Goal: Transaction & Acquisition: Purchase product/service

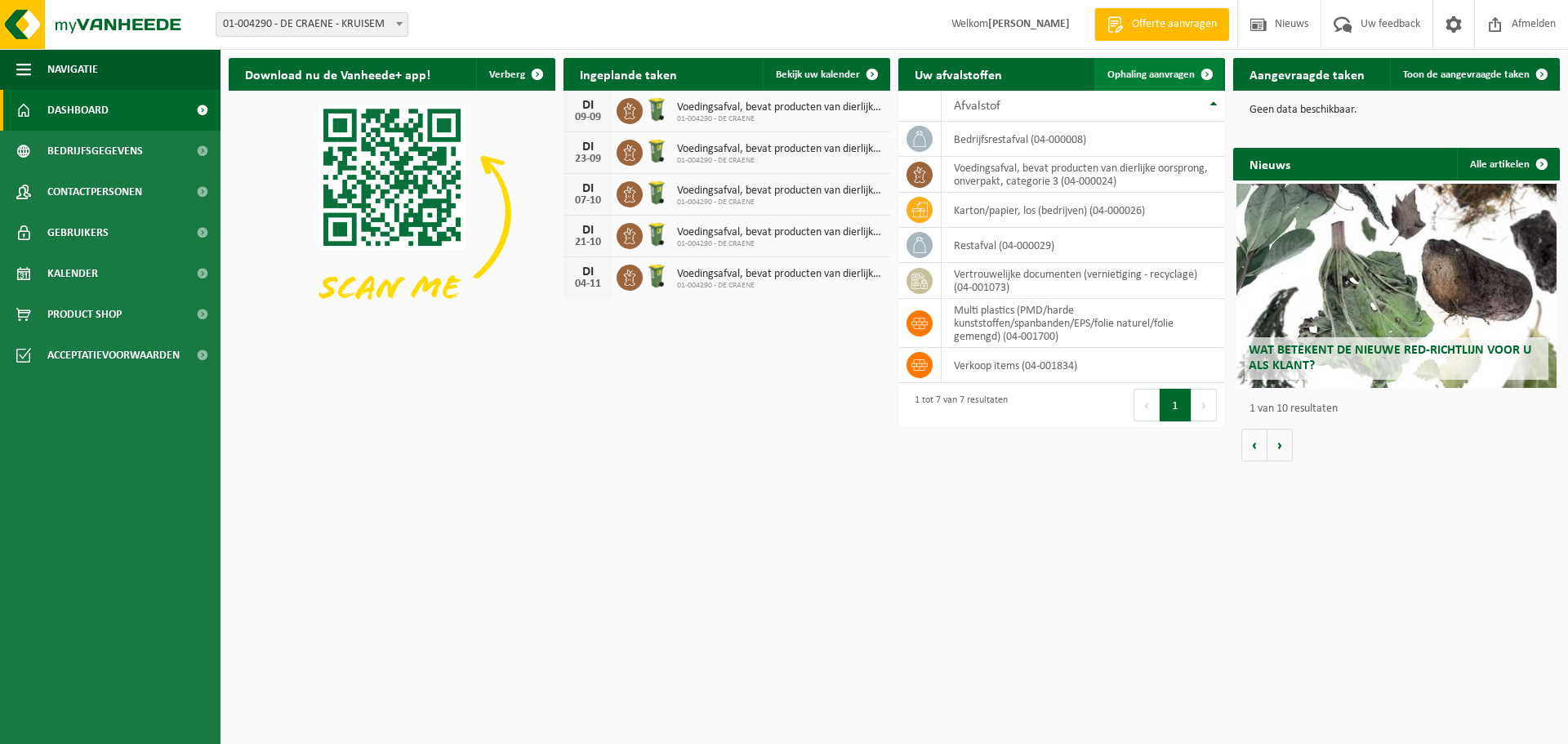
click at [1187, 77] on span "Ophaling aanvragen" at bounding box center [1150, 75] width 87 height 11
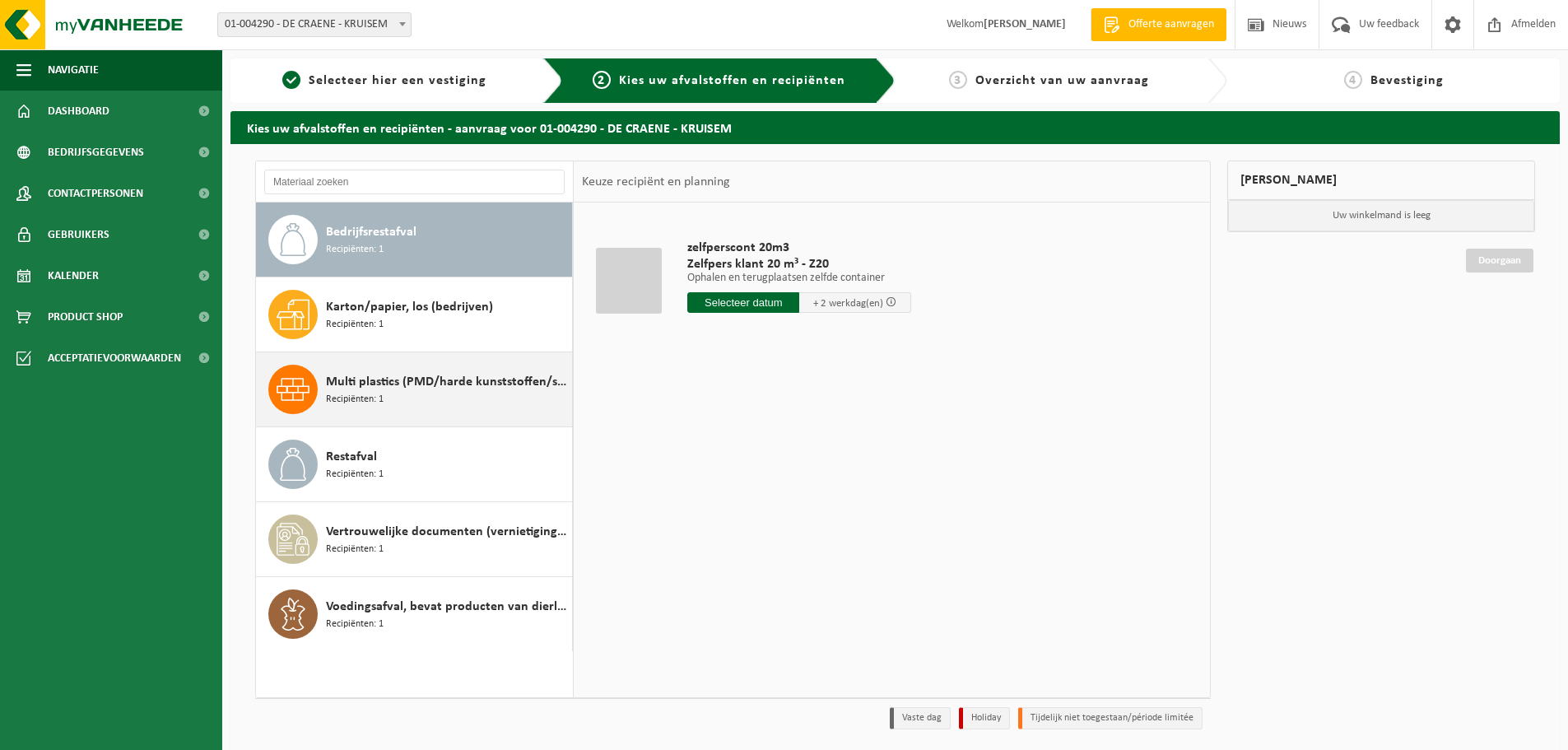
click at [396, 384] on span "Multi plastics (PMD/harde kunststoffen/spanbanden/EPS/folie naturel/folie gemen…" at bounding box center [446, 381] width 242 height 19
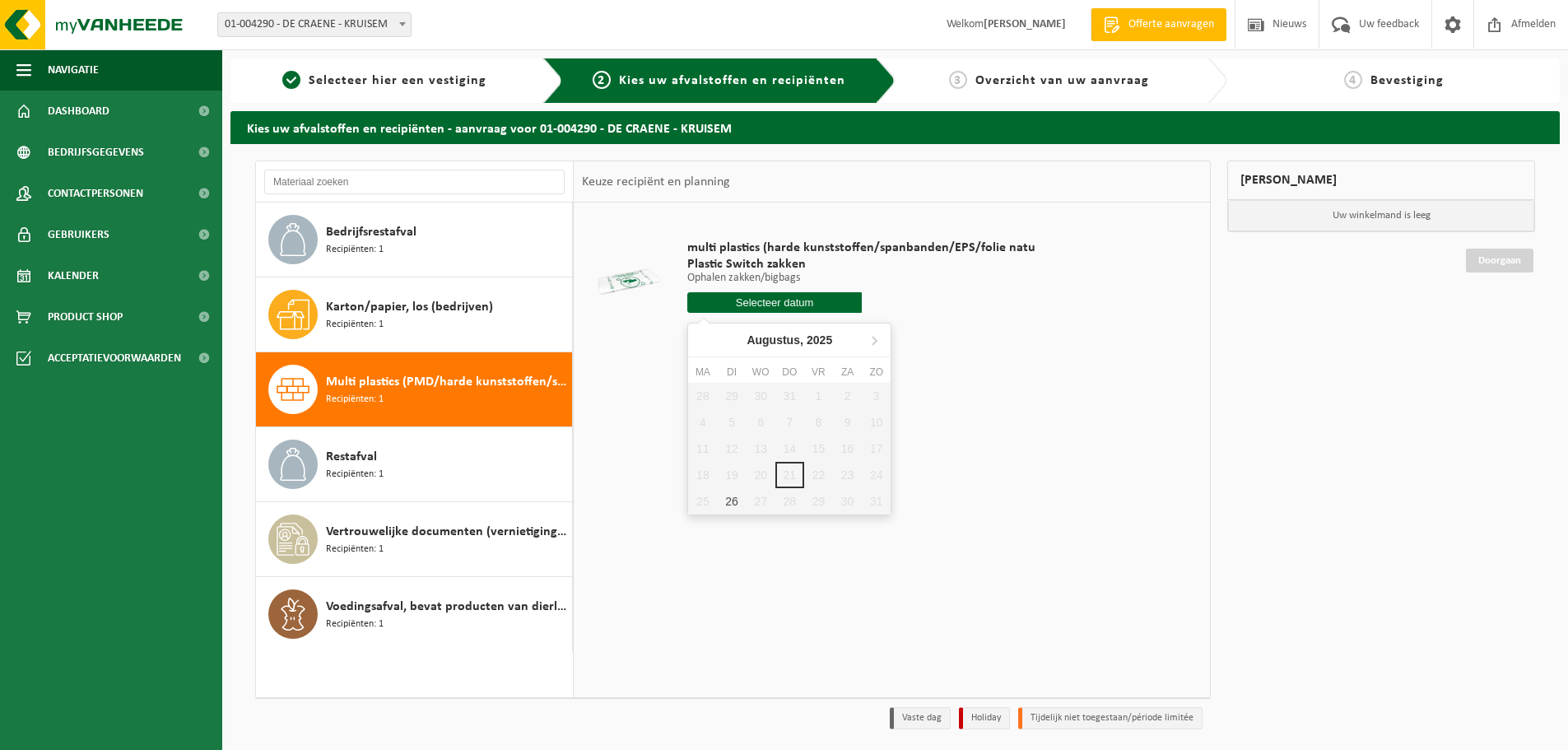
click at [790, 301] on input "text" at bounding box center [775, 303] width 174 height 20
click at [738, 500] on div "26" at bounding box center [731, 501] width 29 height 26
type input "Van 2025-08-26"
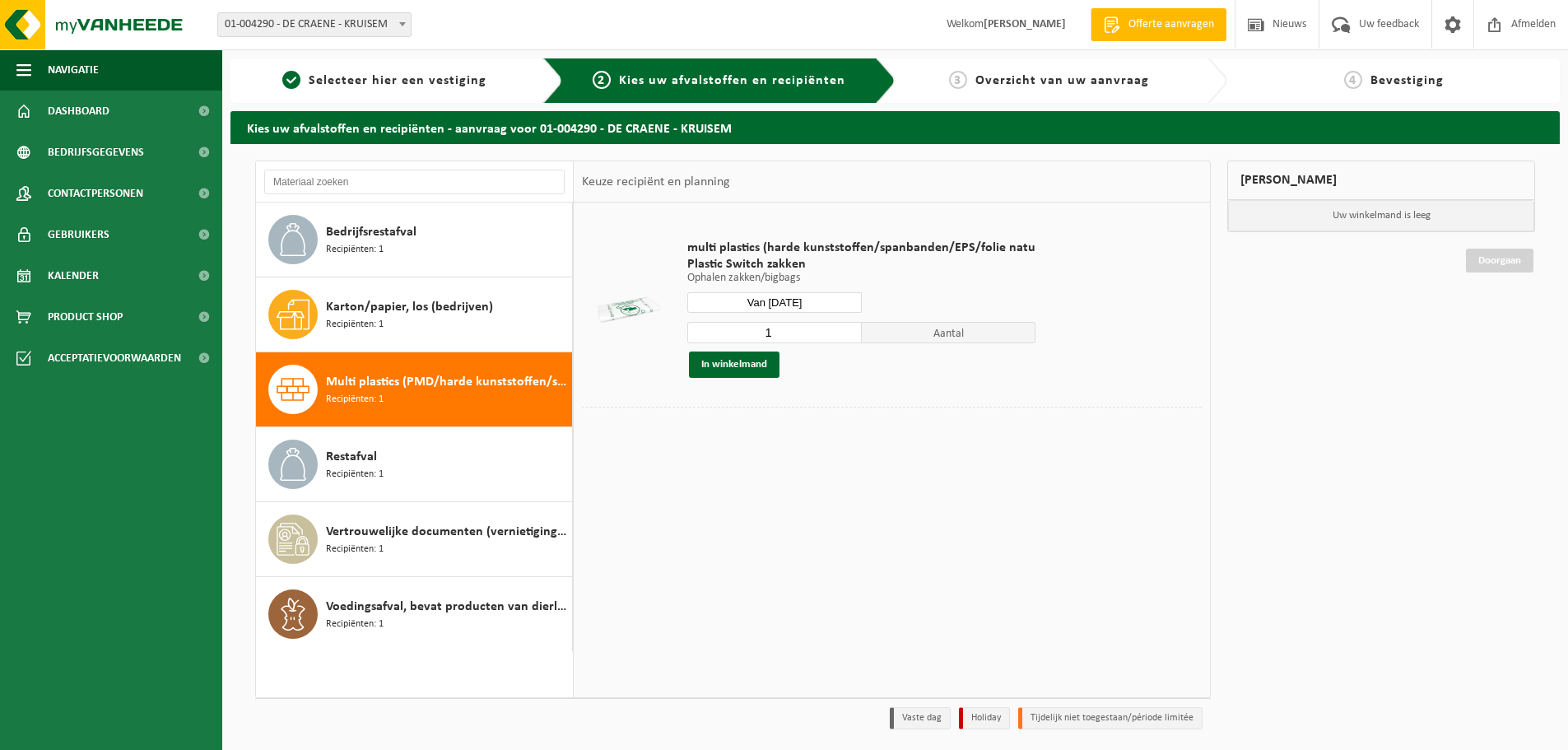
click at [814, 325] on input "1" at bounding box center [775, 332] width 174 height 21
type input "7"
click at [749, 369] on button "In winkelmand" at bounding box center [735, 365] width 91 height 26
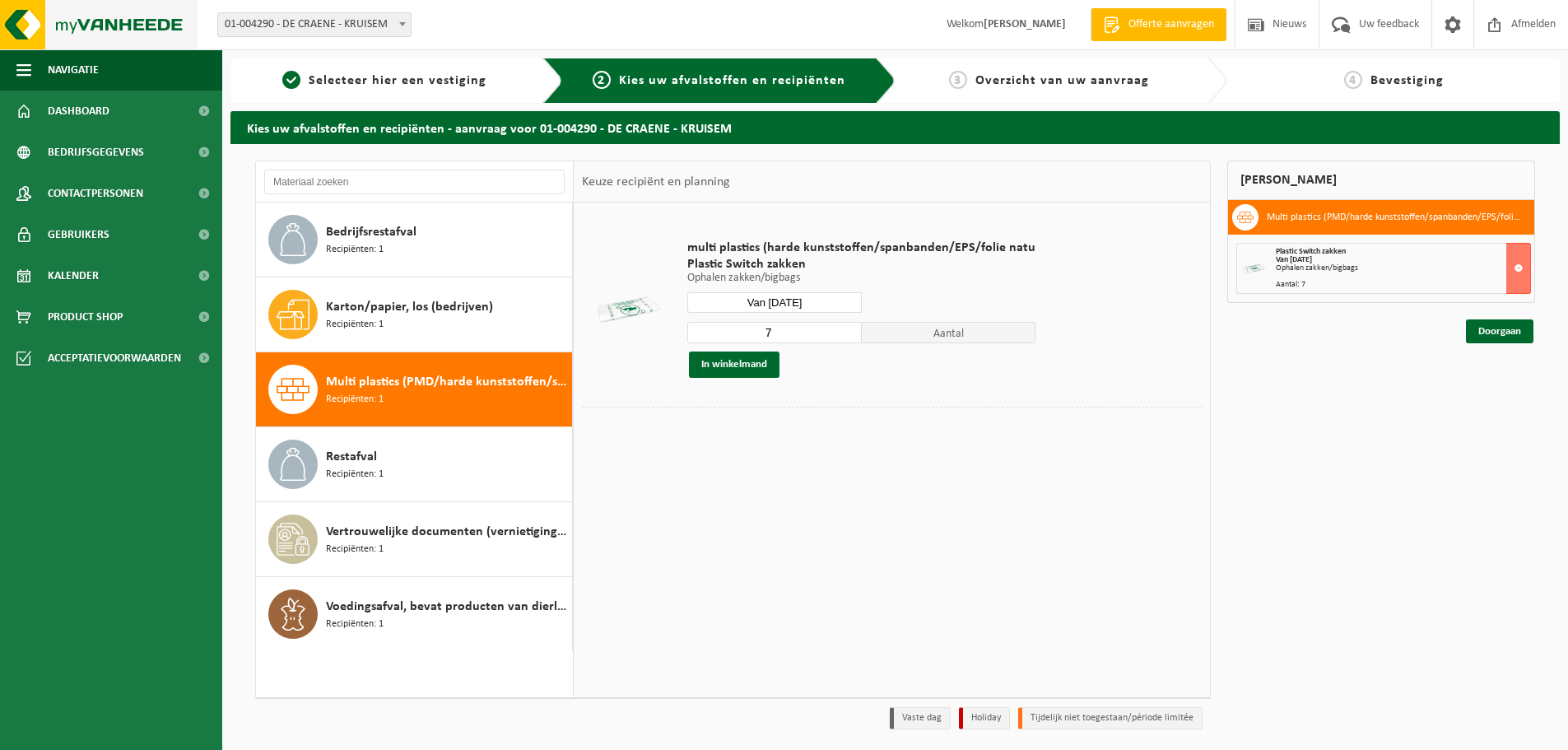
click at [141, 32] on img at bounding box center [98, 24] width 198 height 49
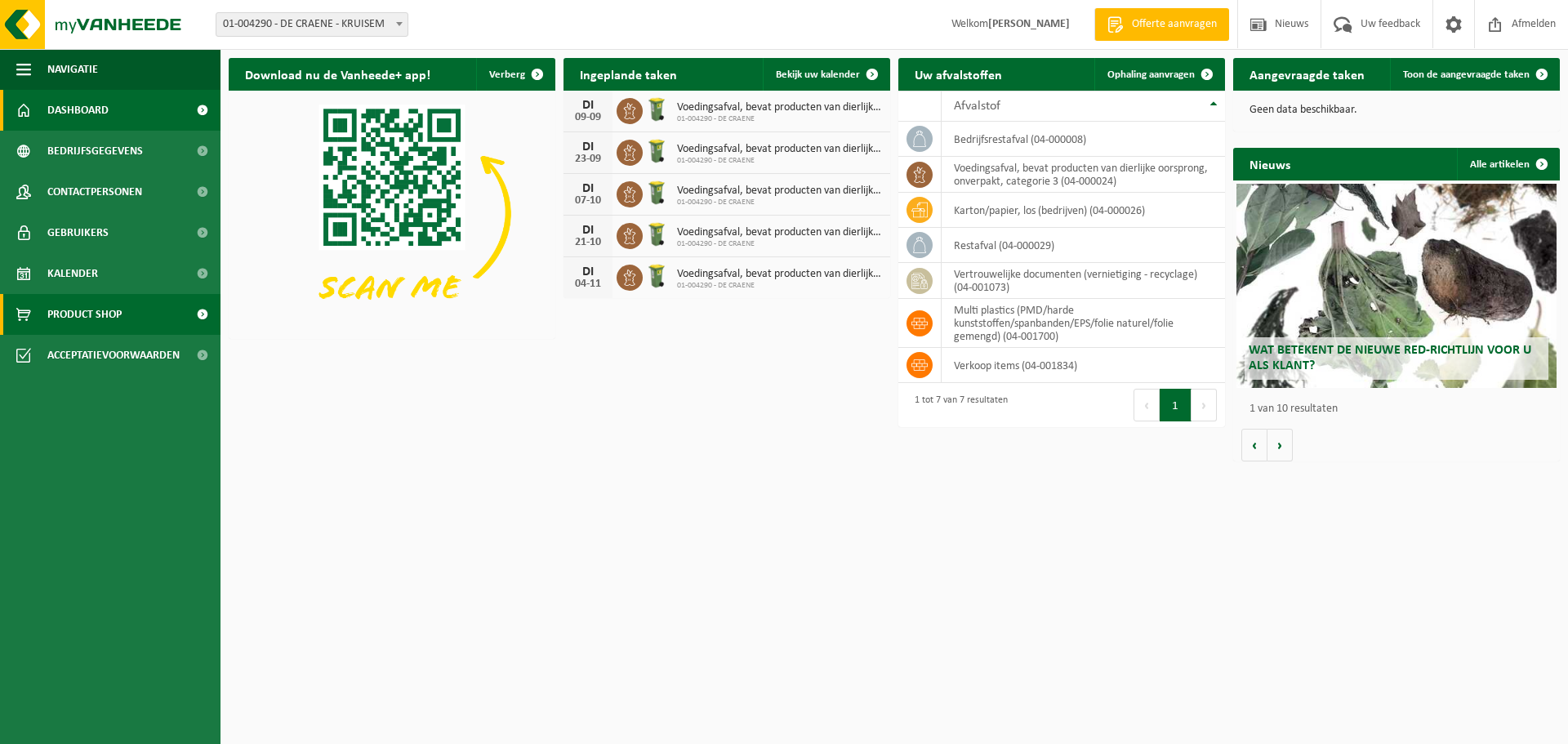
click at [98, 309] on span "Product Shop" at bounding box center [84, 314] width 75 height 41
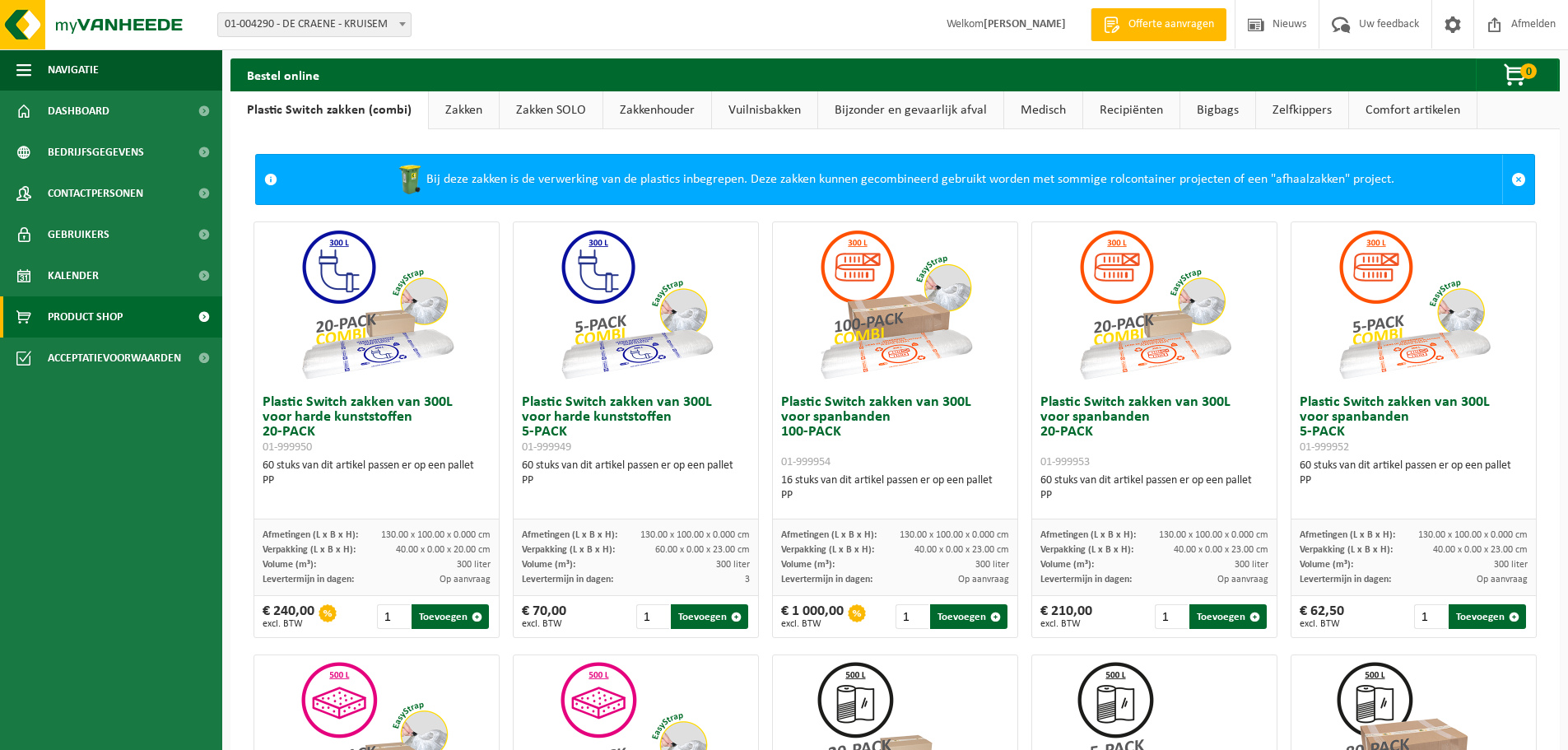
click at [443, 110] on link "Zakken" at bounding box center [463, 110] width 70 height 38
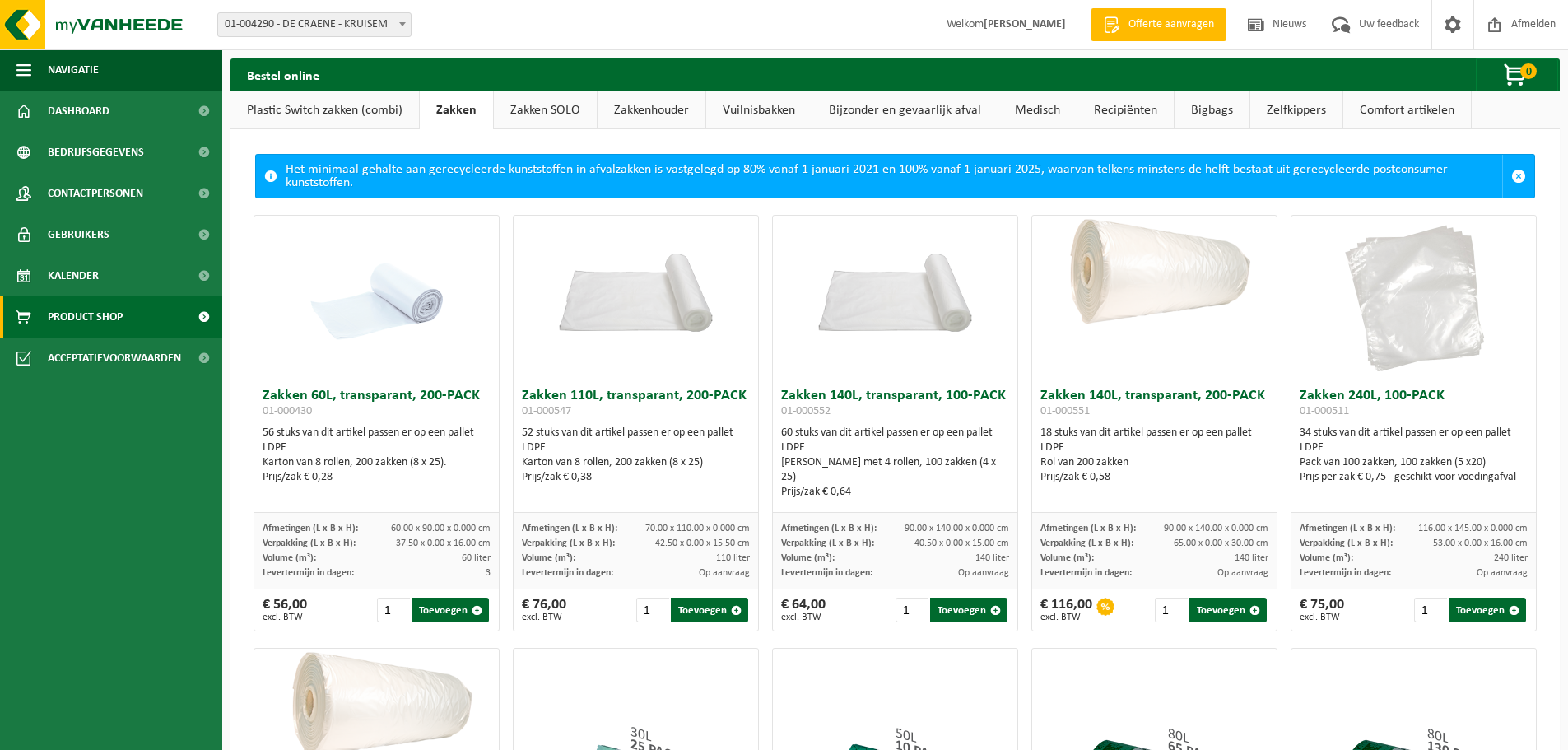
click at [343, 104] on link "Plastic Switch zakken (combi)" at bounding box center [324, 110] width 188 height 38
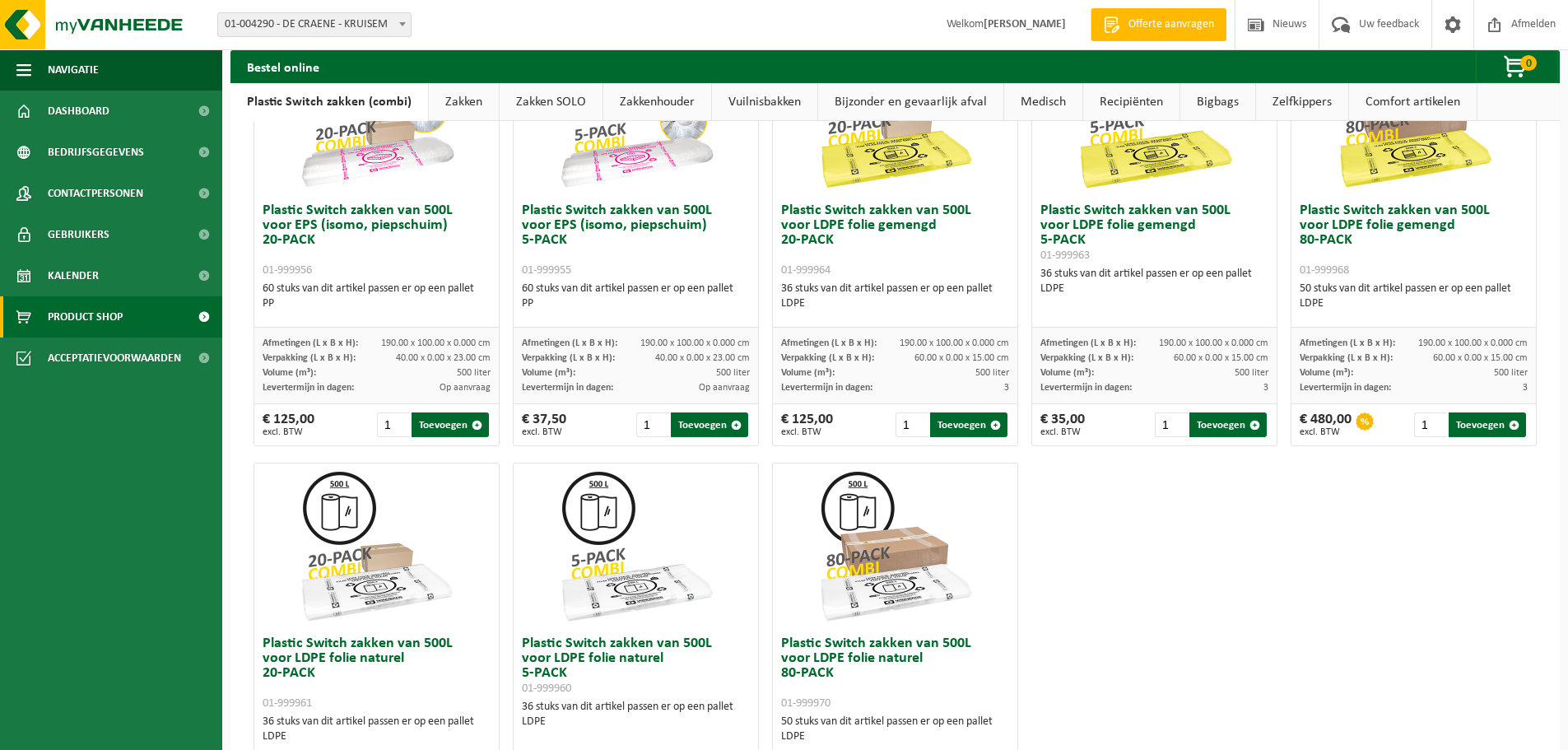
scroll to position [795, 0]
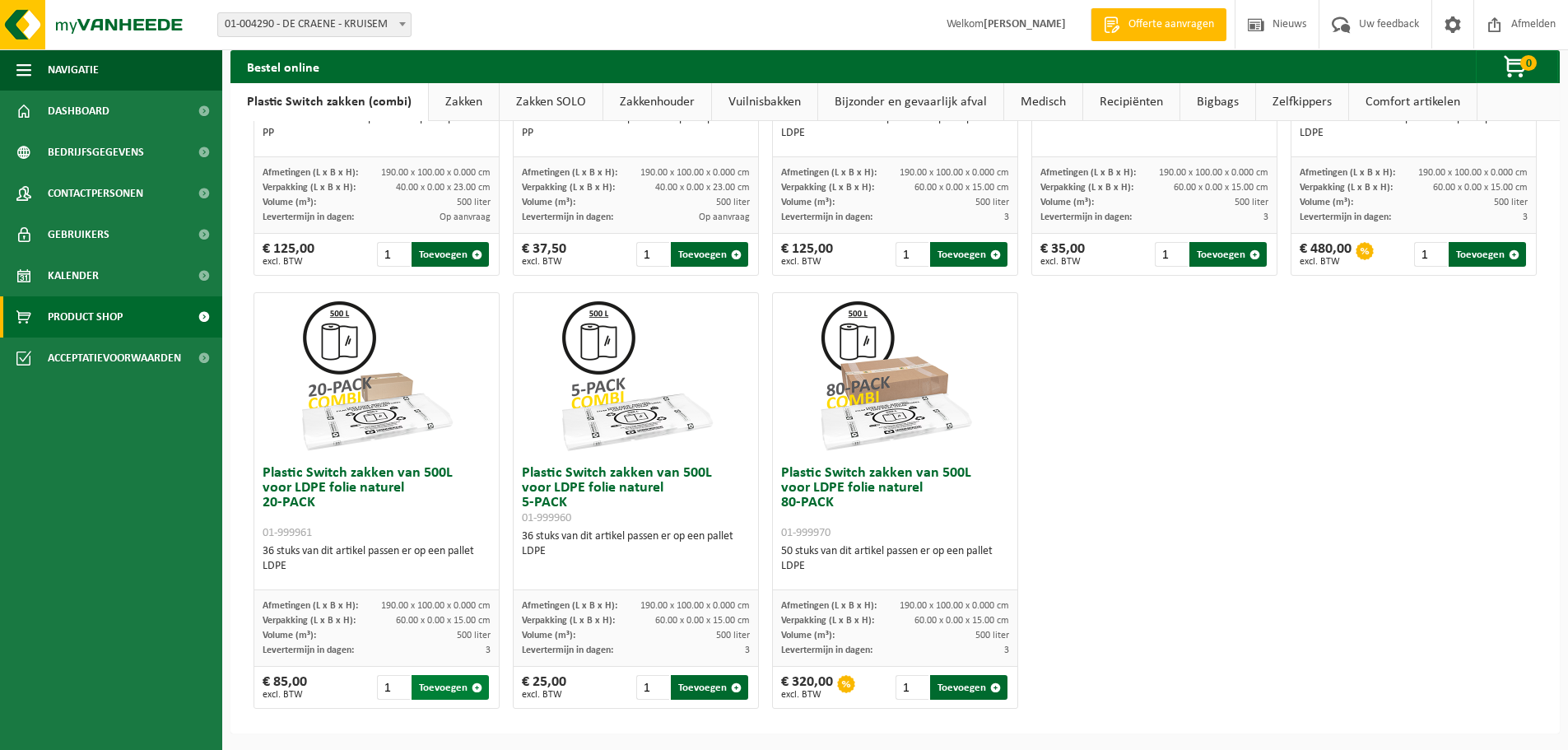
click at [471, 691] on span "button" at bounding box center [477, 689] width 11 height 11
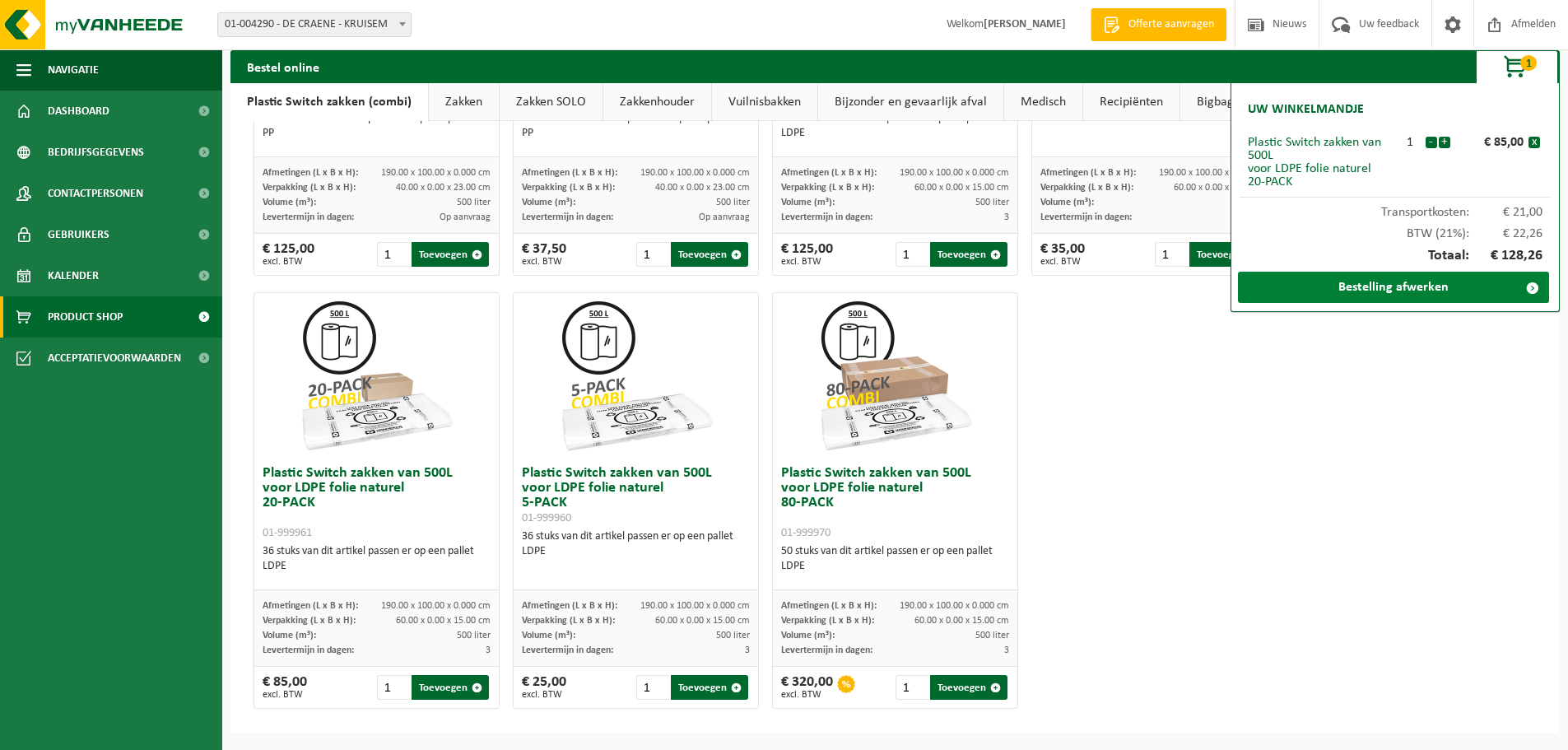
click at [1394, 296] on link "Bestelling afwerken" at bounding box center [1393, 288] width 311 height 32
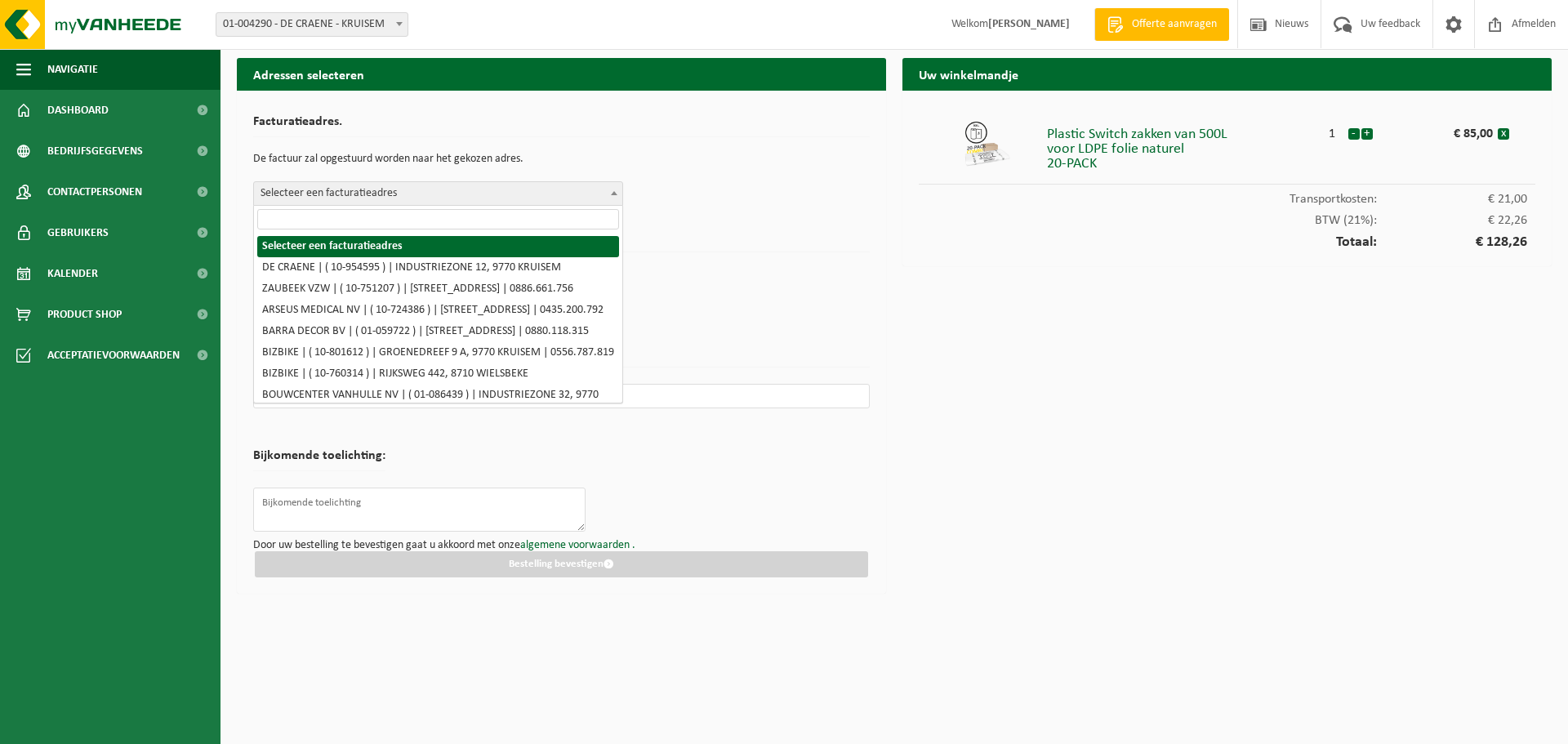
click at [427, 199] on span "Selecteer een facturatieadres" at bounding box center [438, 193] width 368 height 23
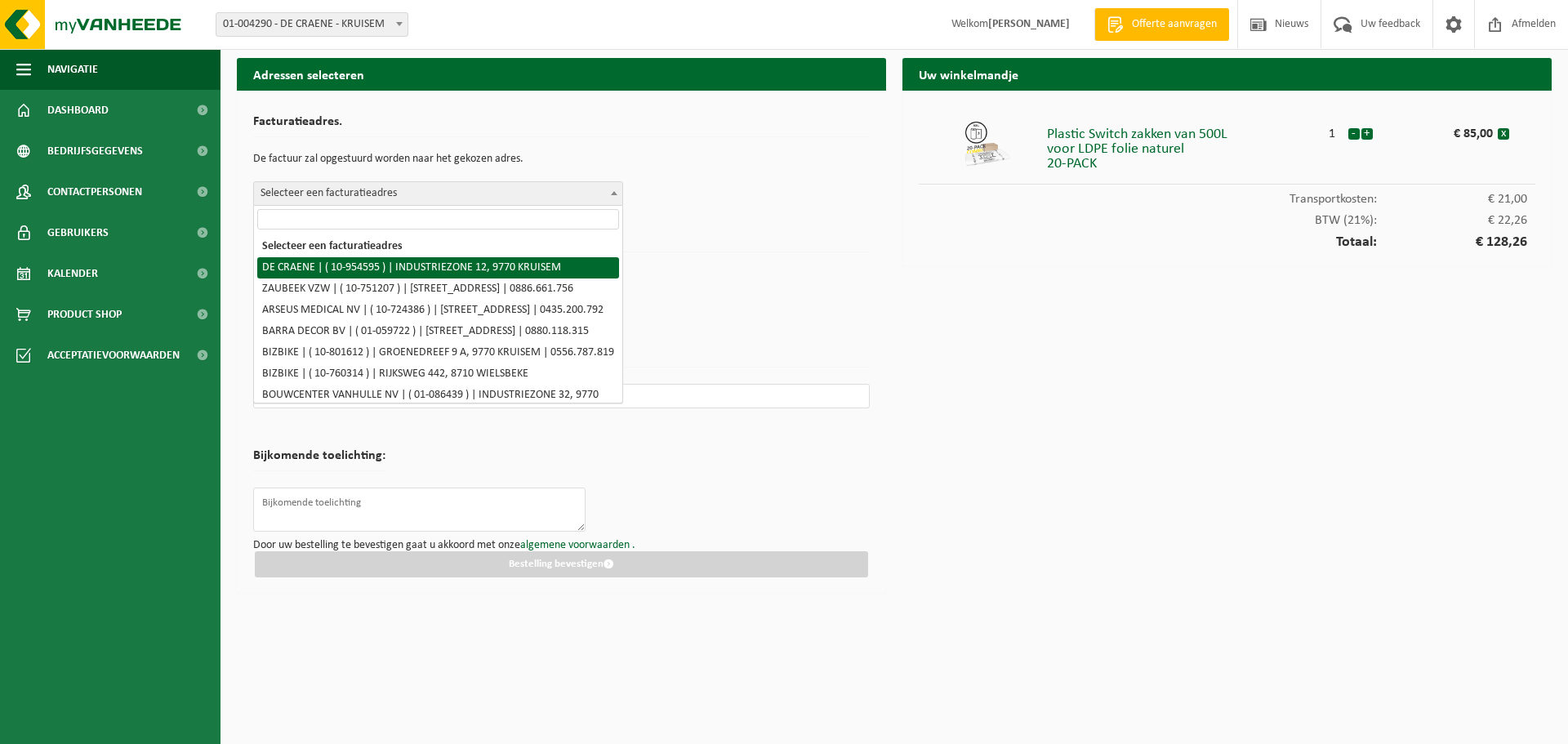
select select "143885"
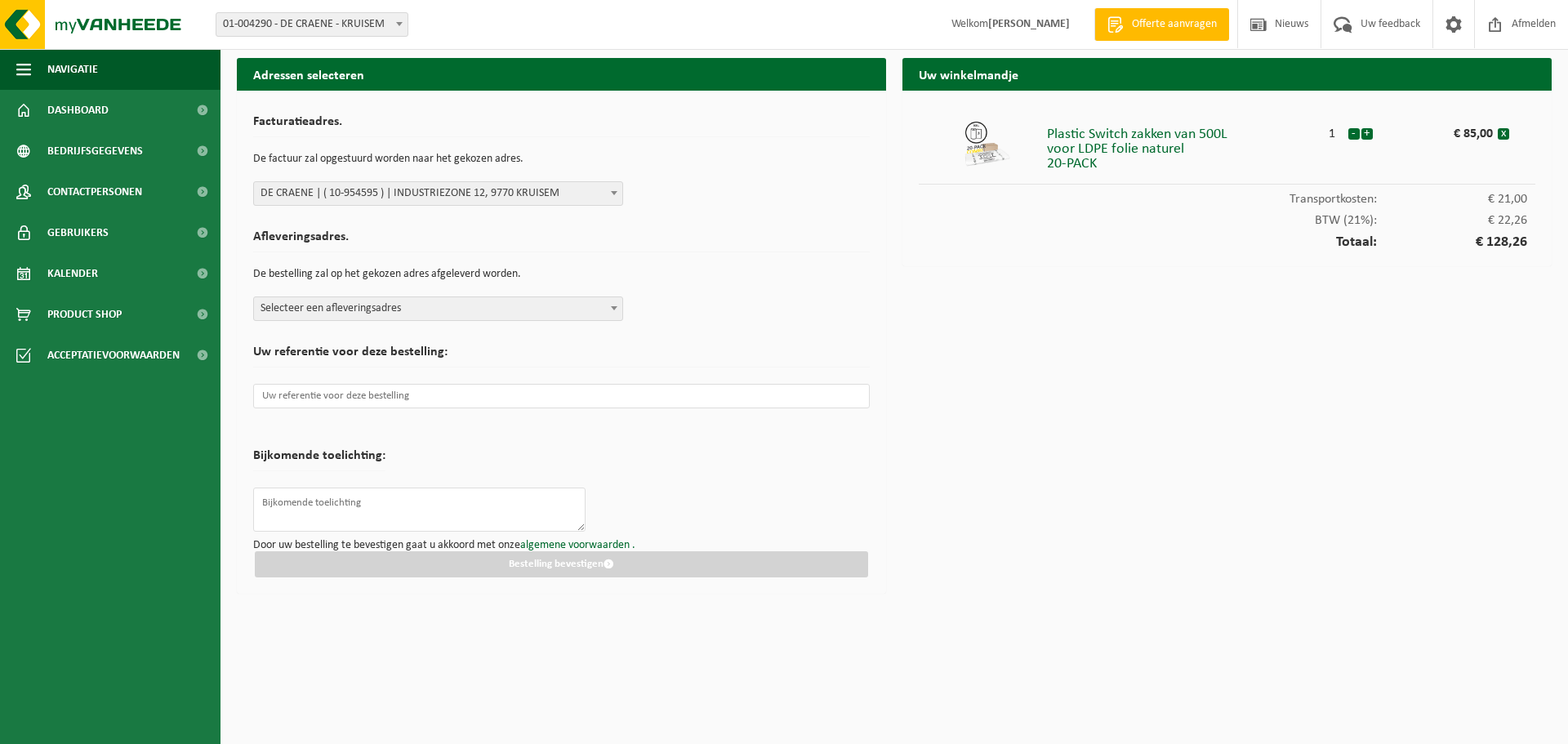
click at [398, 308] on span "Selecteer een afleveringsadres" at bounding box center [438, 308] width 368 height 23
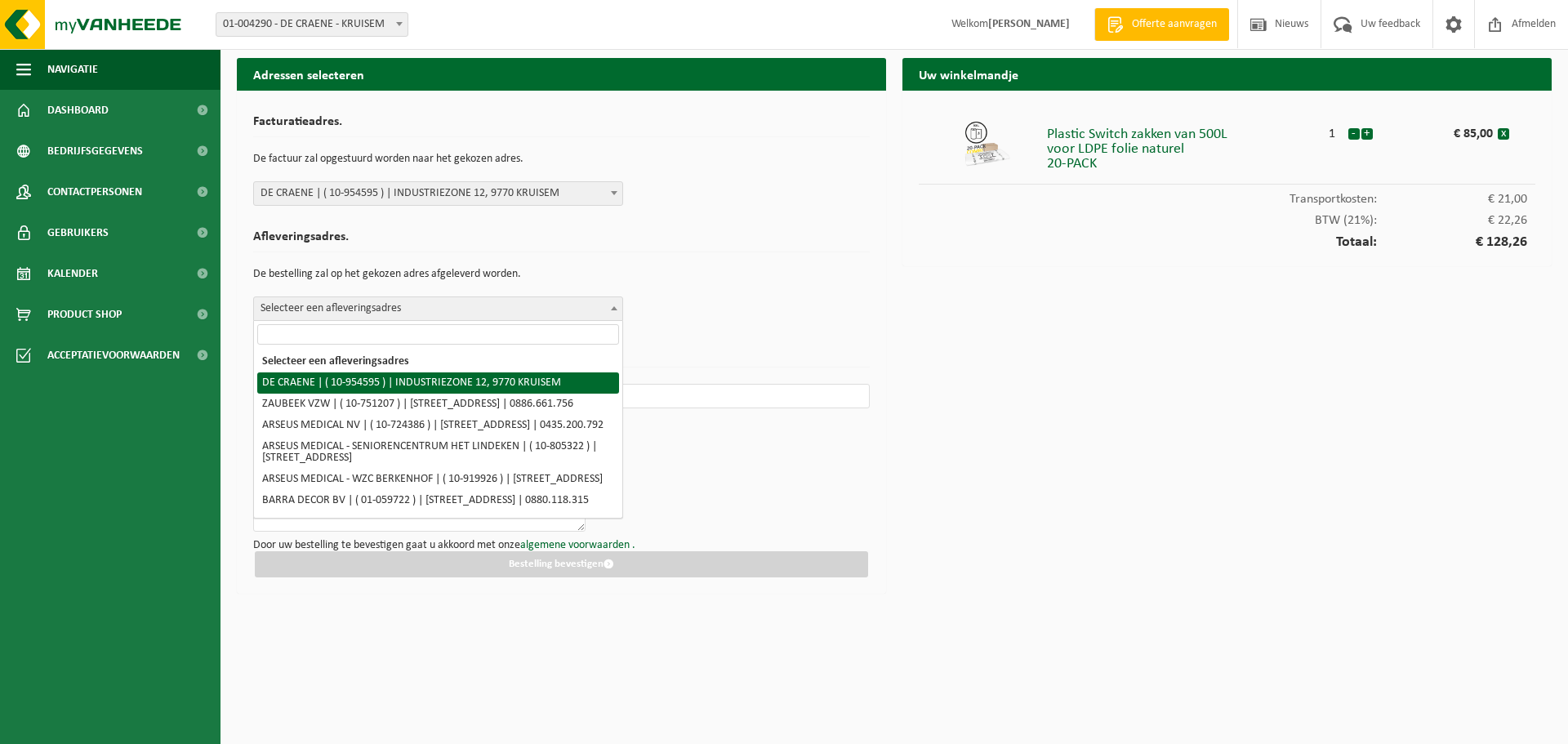
select select "143885"
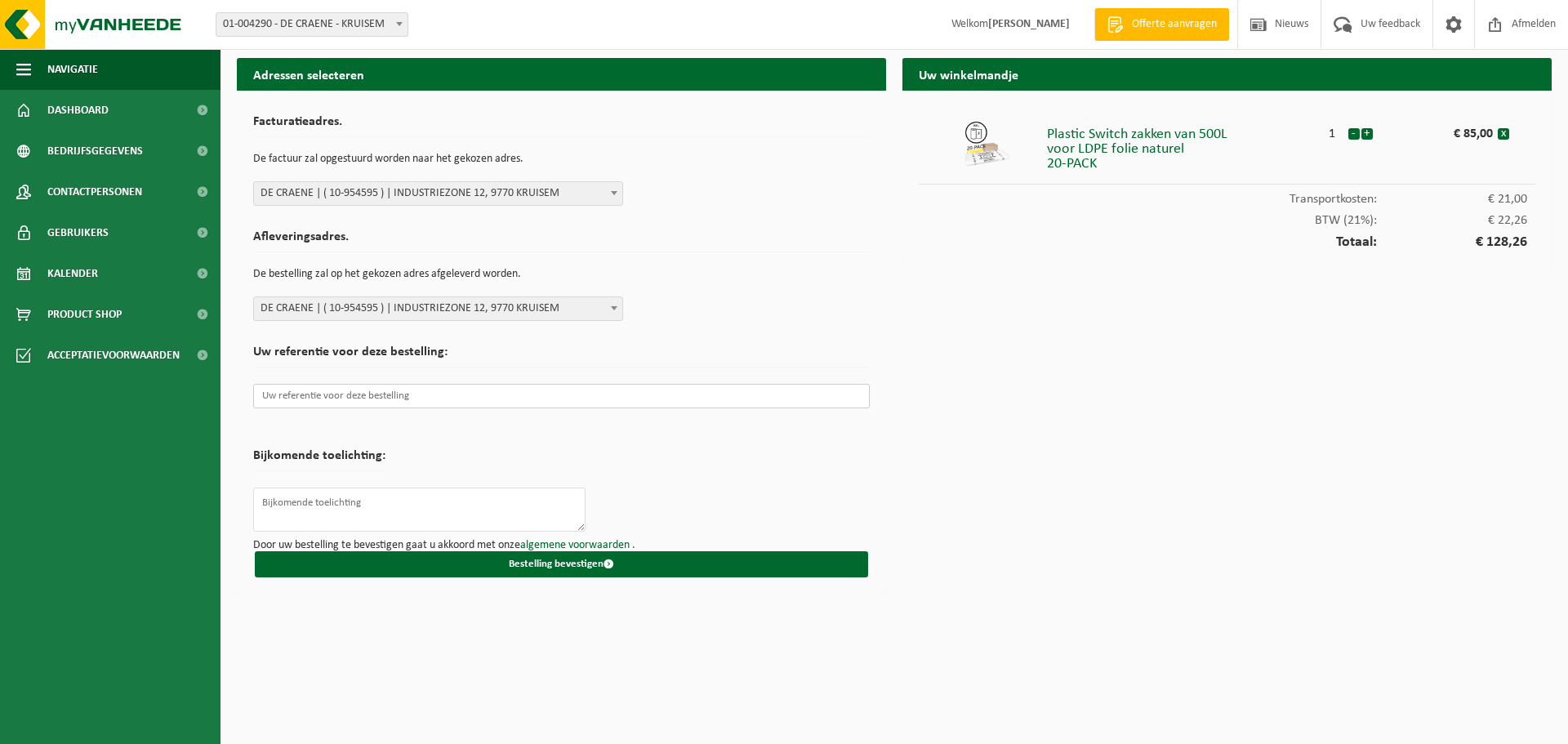
click at [425, 395] on input "text" at bounding box center [561, 396] width 617 height 25
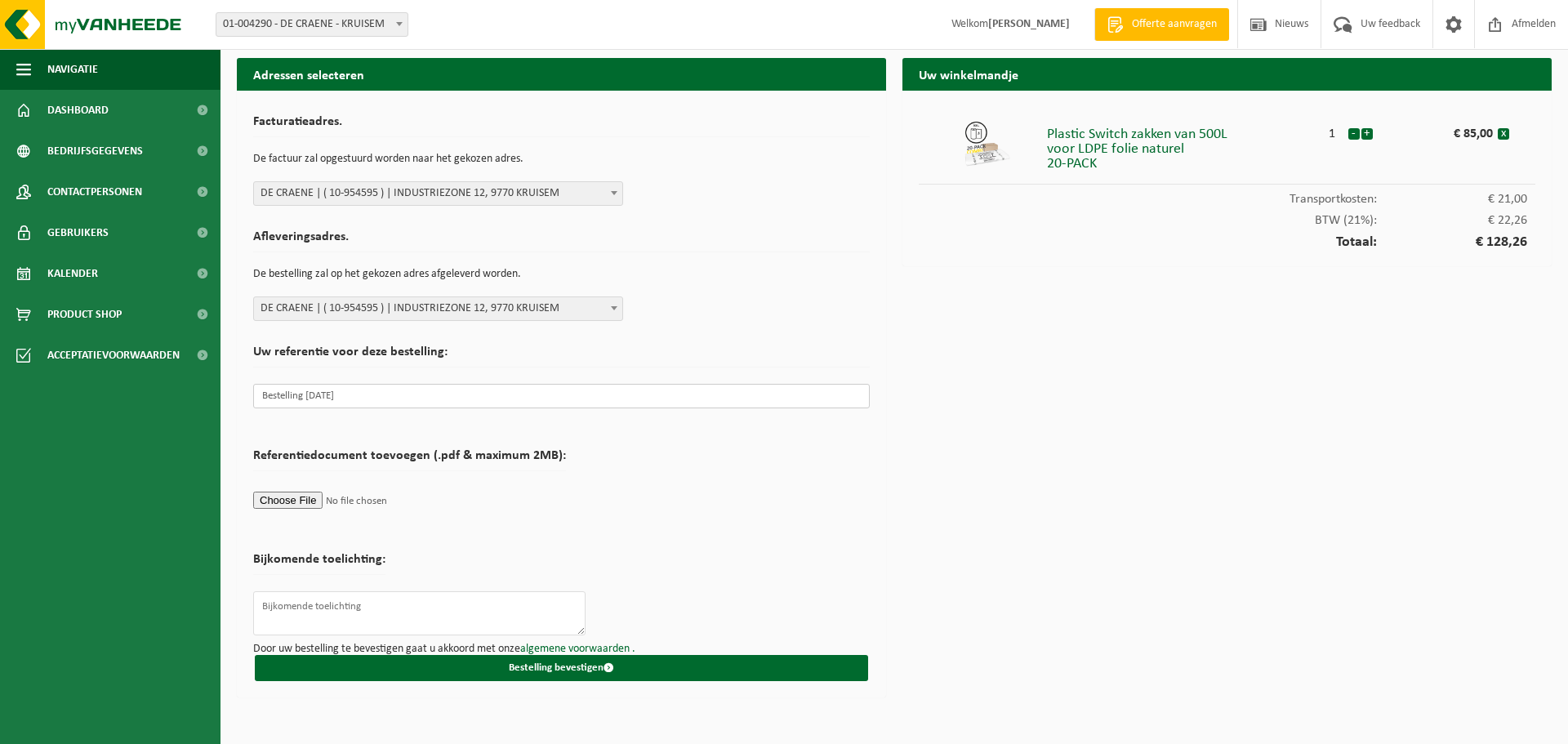
type input "Bestelling 21/08/2025"
click at [399, 615] on textarea at bounding box center [419, 613] width 332 height 44
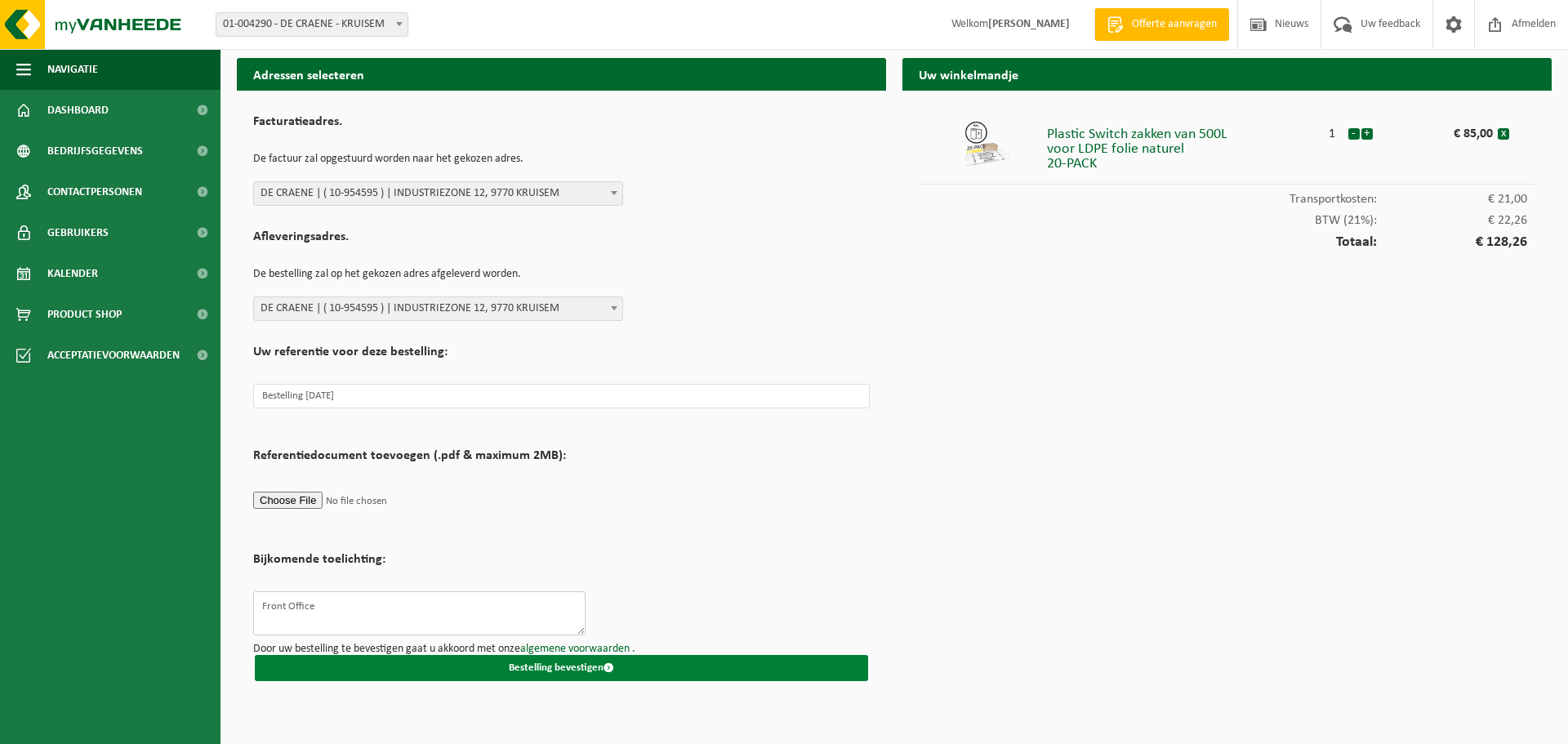
type textarea "Front Office"
click at [648, 663] on button "Bestelling bevestigen" at bounding box center [561, 668] width 613 height 26
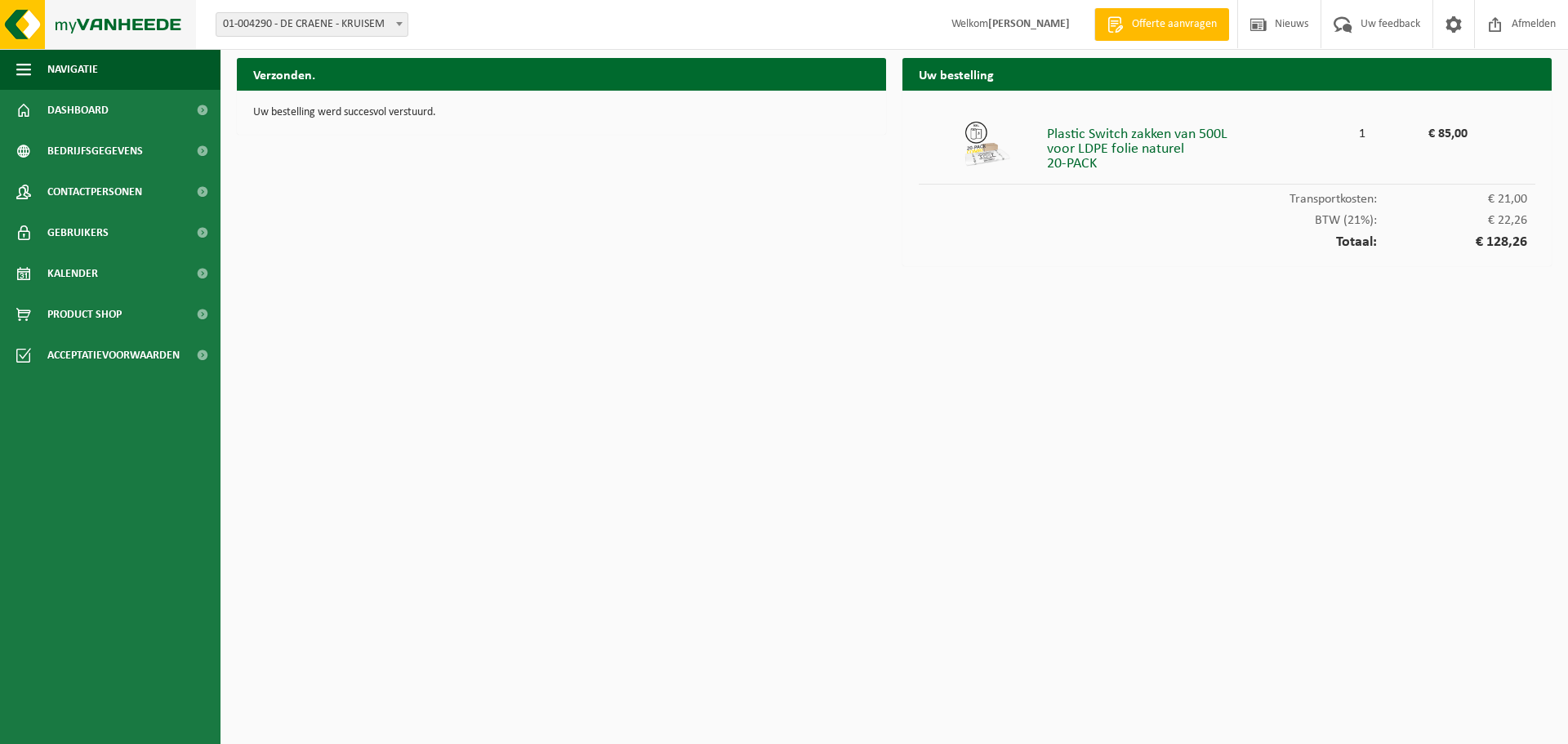
click at [131, 18] on img at bounding box center [98, 24] width 196 height 49
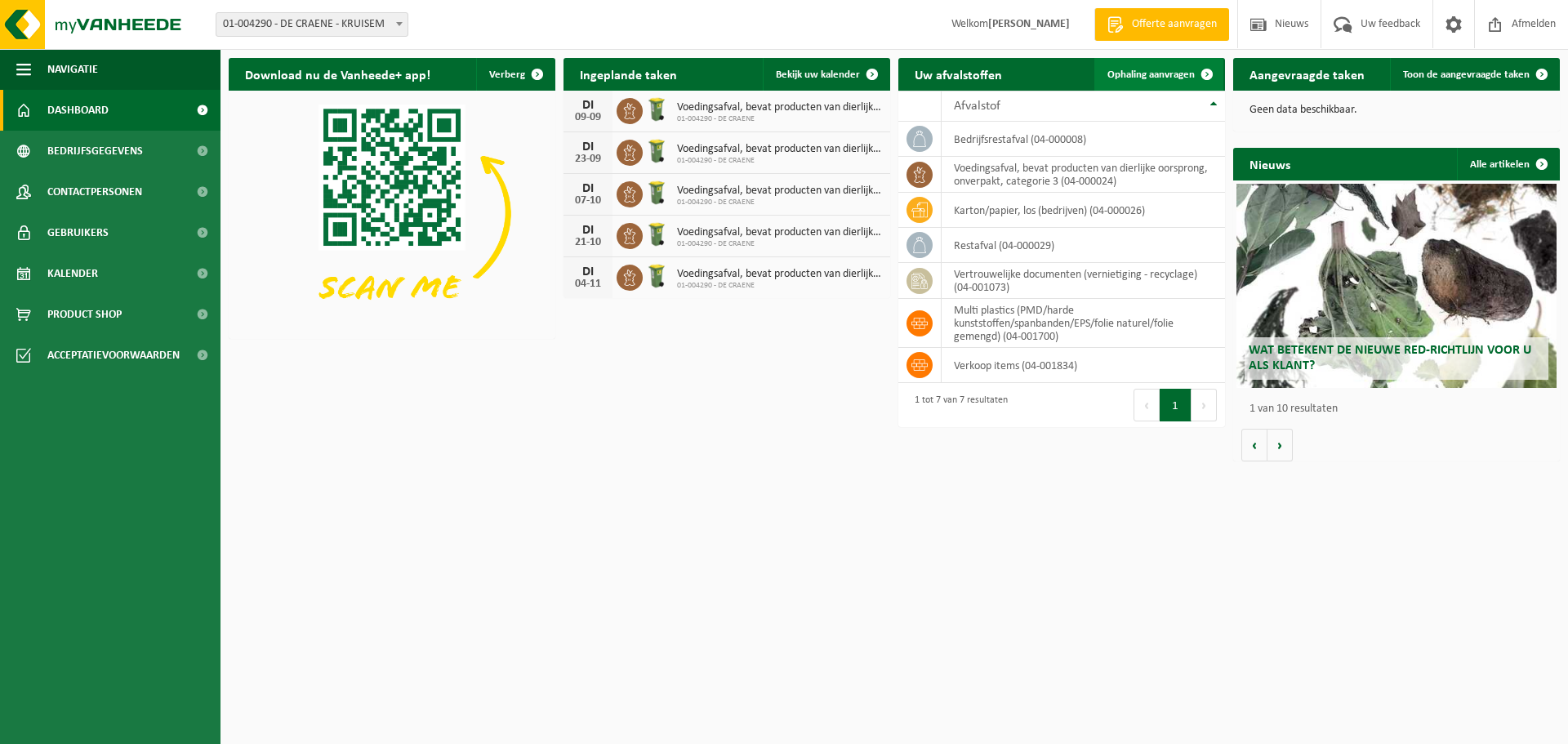
click at [1193, 69] on span at bounding box center [1206, 74] width 32 height 32
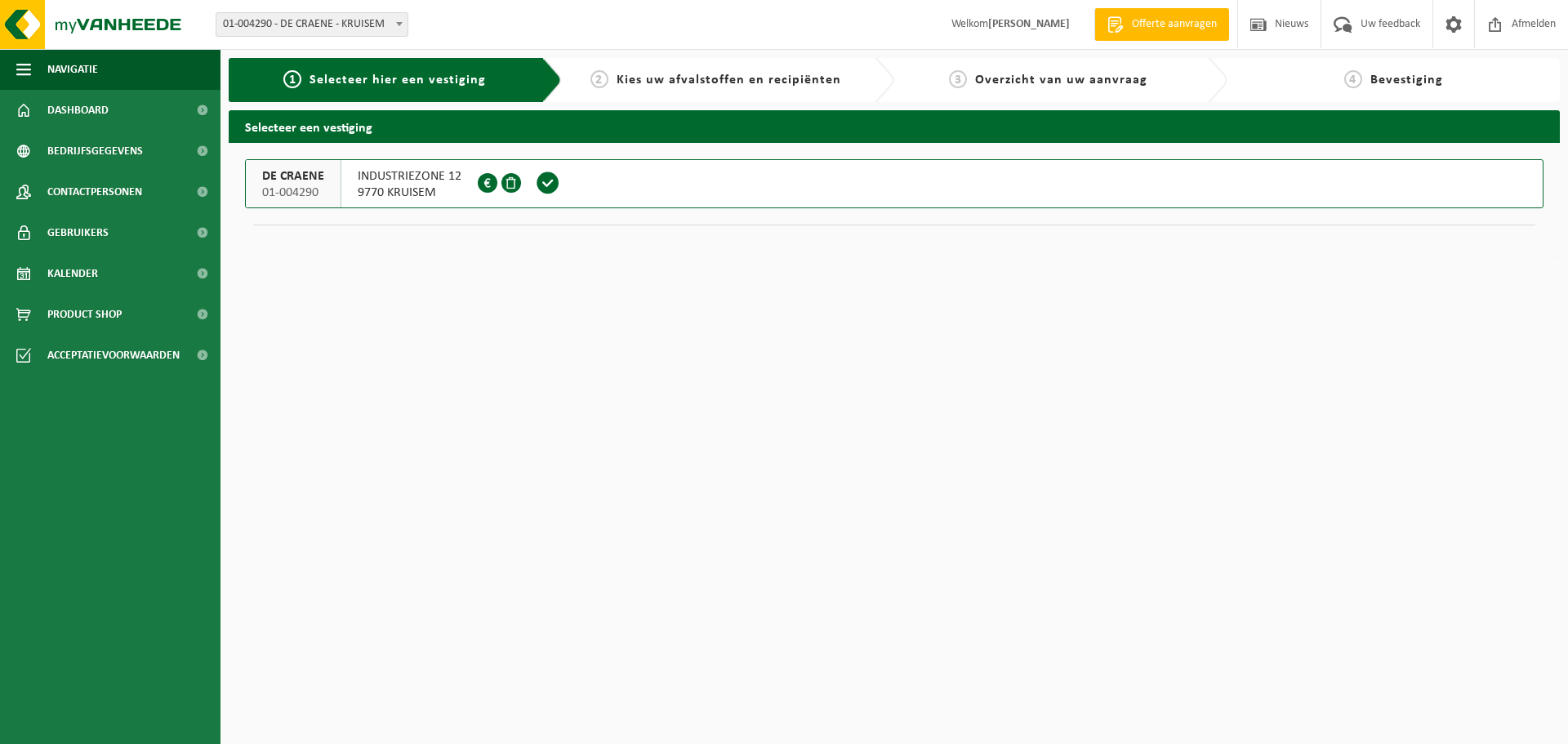
click at [440, 194] on span "9770 KRUISEM" at bounding box center [409, 193] width 104 height 17
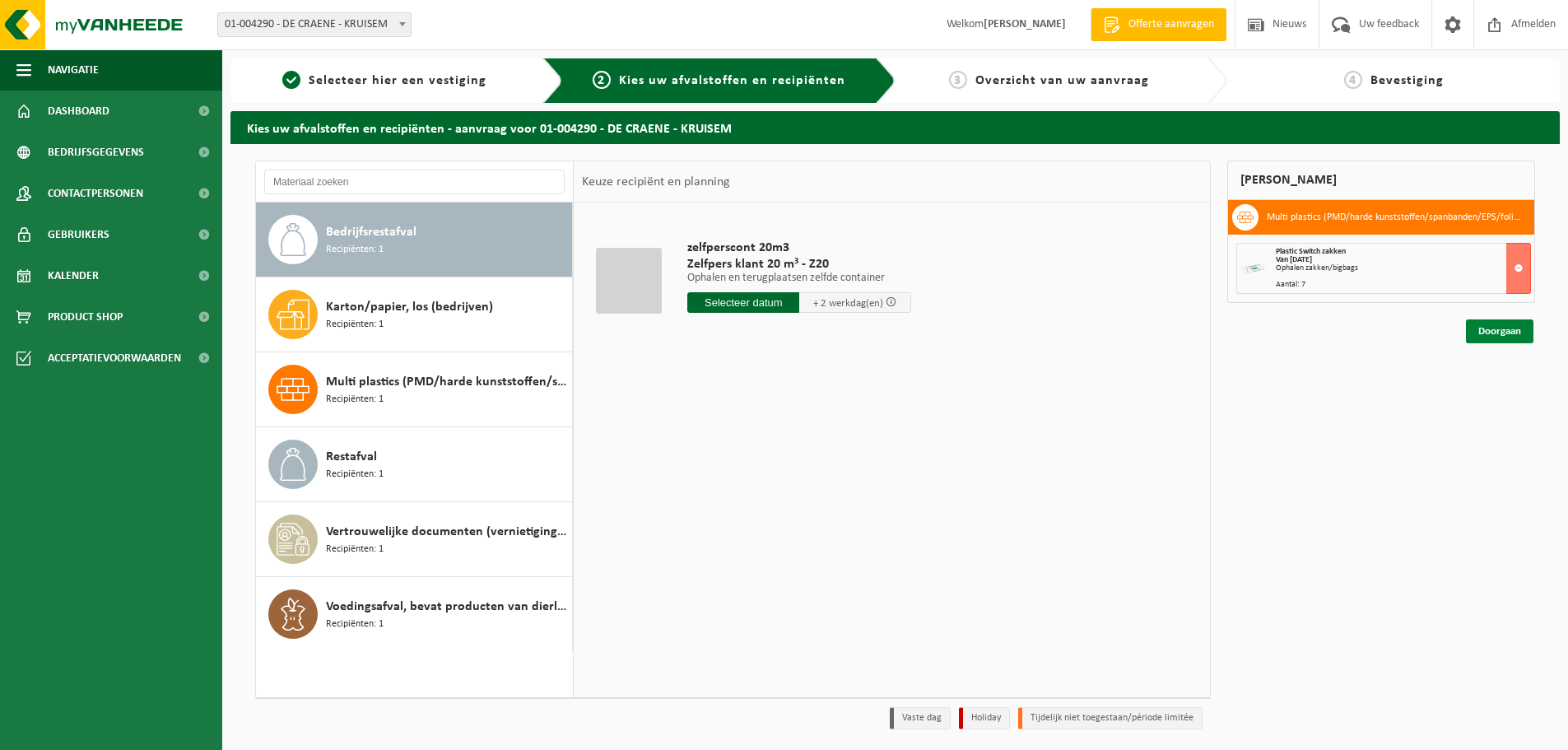
click at [1502, 329] on link "Doorgaan" at bounding box center [1499, 331] width 68 height 24
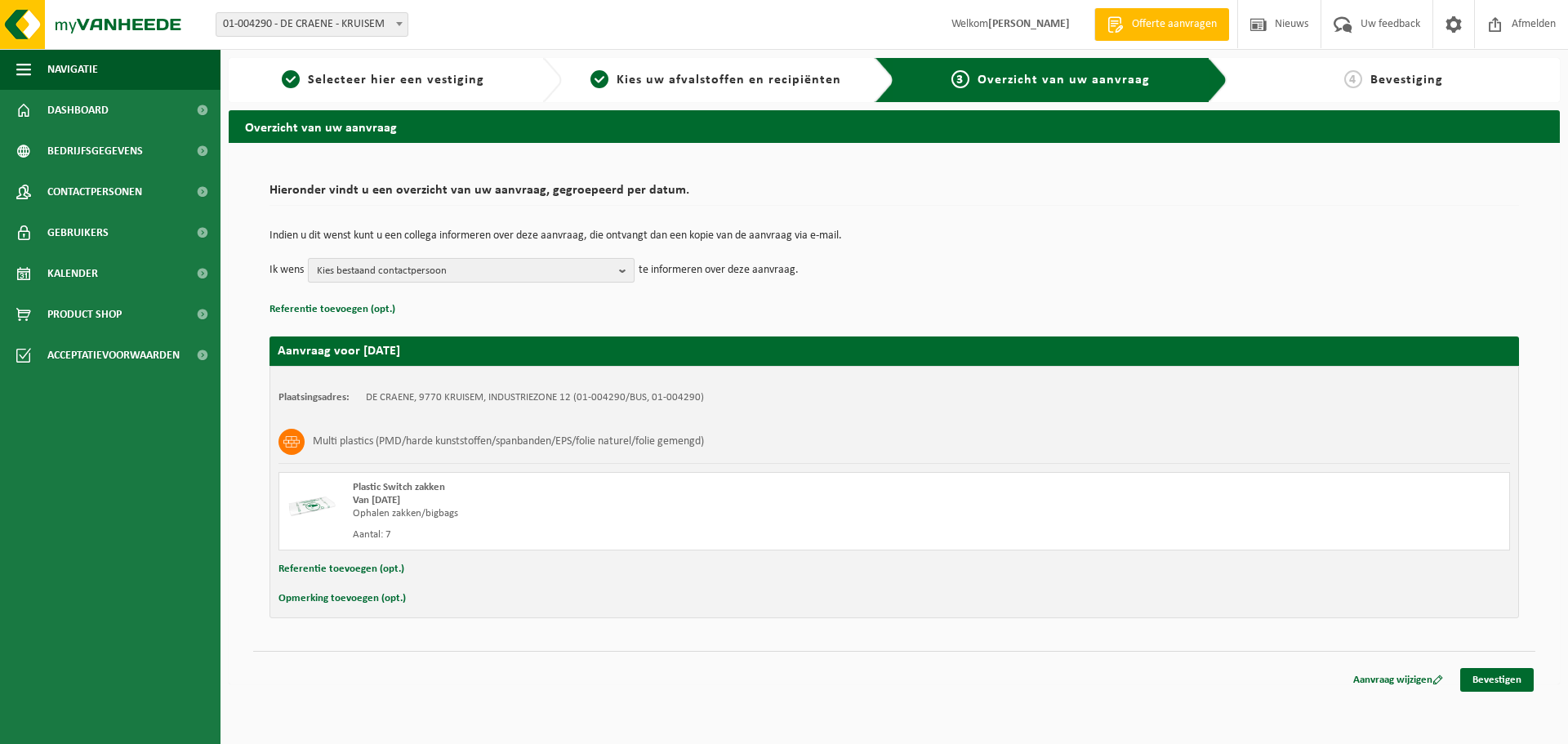
click at [442, 279] on span "Kies bestaand contactpersoon" at bounding box center [464, 271] width 295 height 25
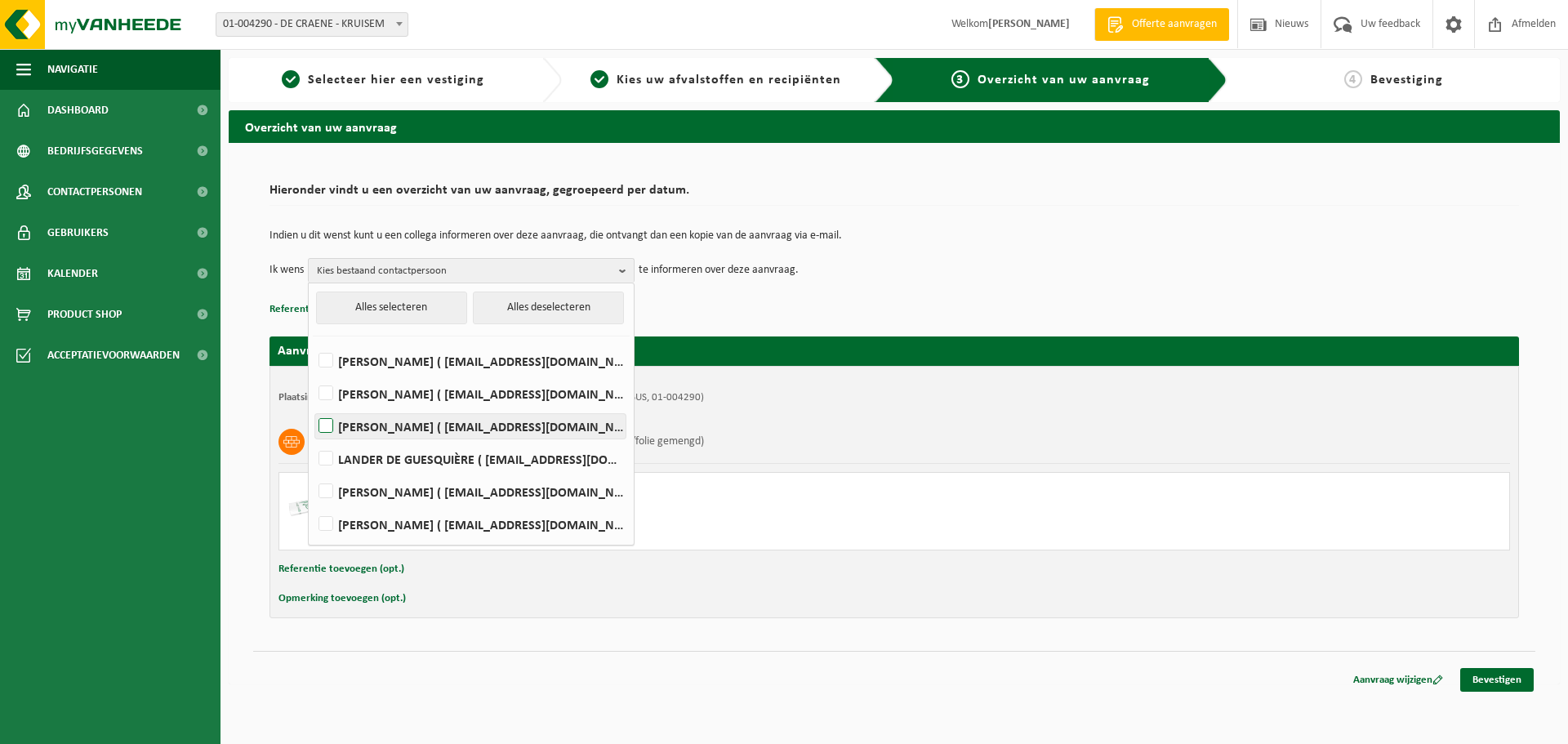
click at [412, 424] on label "stephane de craene ( sdc@decraene.com )" at bounding box center [469, 426] width 310 height 25
click at [313, 406] on input "stephane de craene ( sdc@decraene.com )" at bounding box center [312, 405] width 1 height 1
click at [518, 267] on span "stephane de craene" at bounding box center [464, 271] width 295 height 25
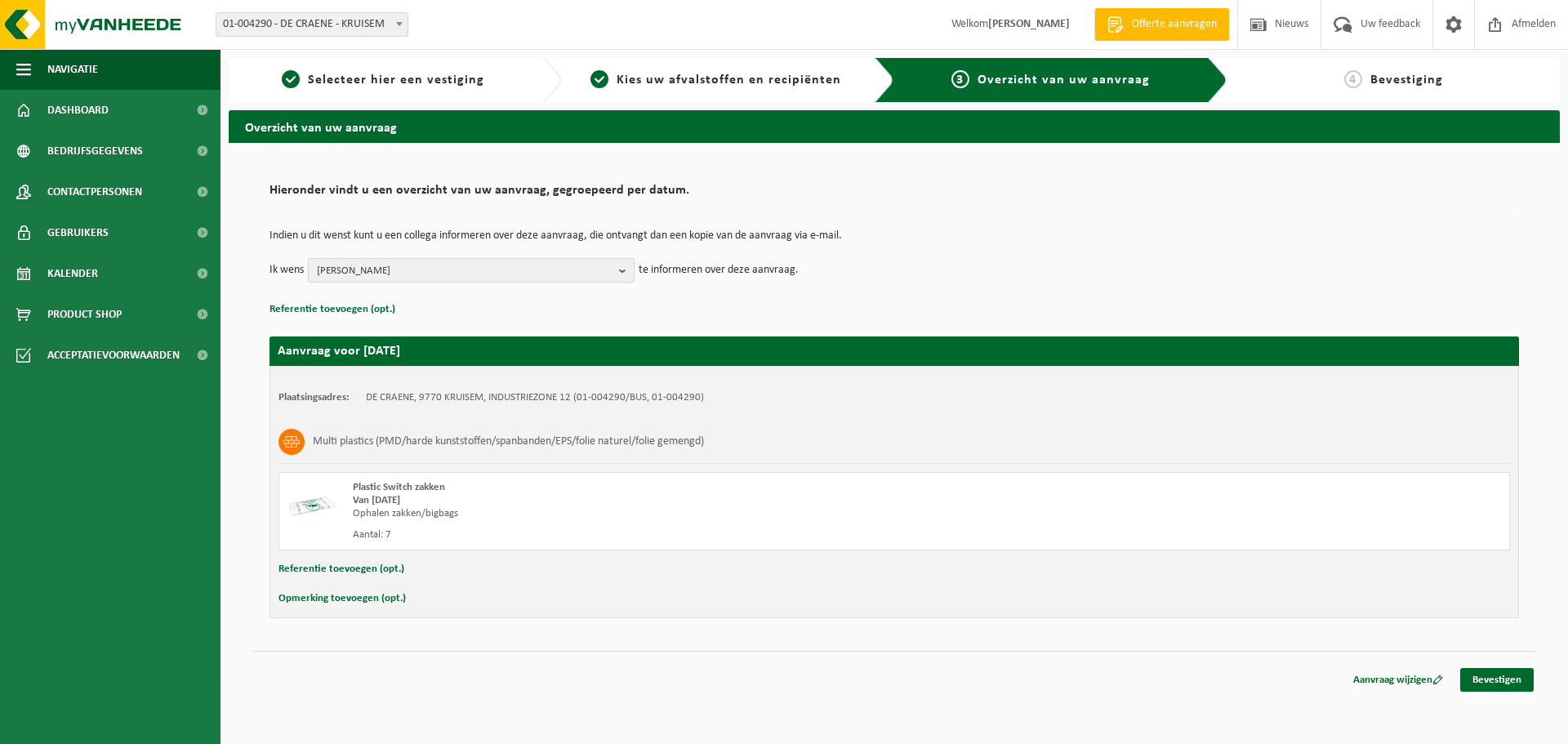
click at [520, 265] on span "stephane de craene" at bounding box center [464, 271] width 295 height 25
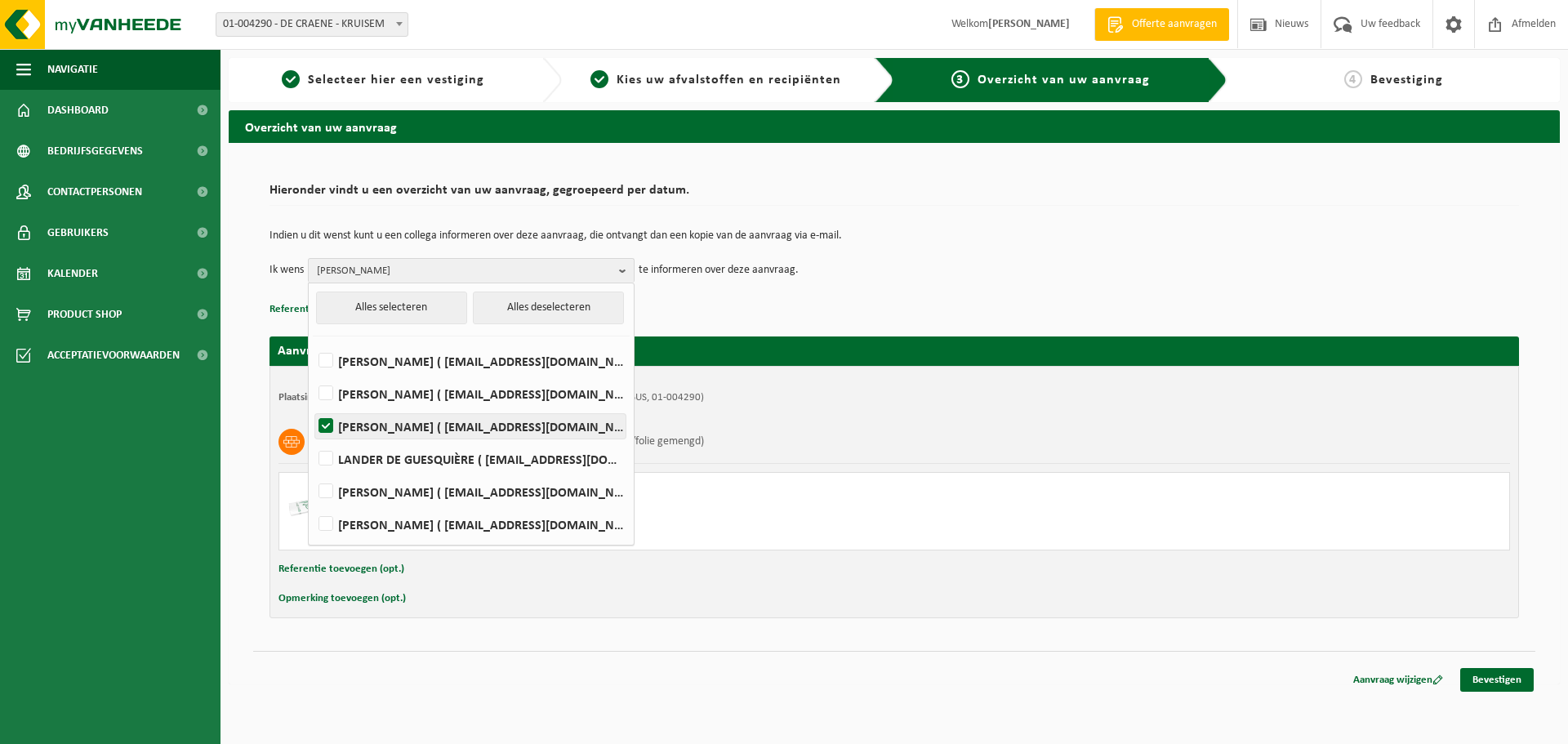
click at [439, 430] on label "stephane de craene ( sdc@decraene.com )" at bounding box center [469, 426] width 310 height 25
click at [313, 406] on input "stephane de craene ( sdc@decraene.com )" at bounding box center [312, 405] width 1 height 1
checkbox input "false"
click at [1147, 521] on div "Plastic Switch zakken Van 2025-08-26 Ophalen zakken/bigbags Aantal: 7" at bounding box center [894, 511] width 1231 height 78
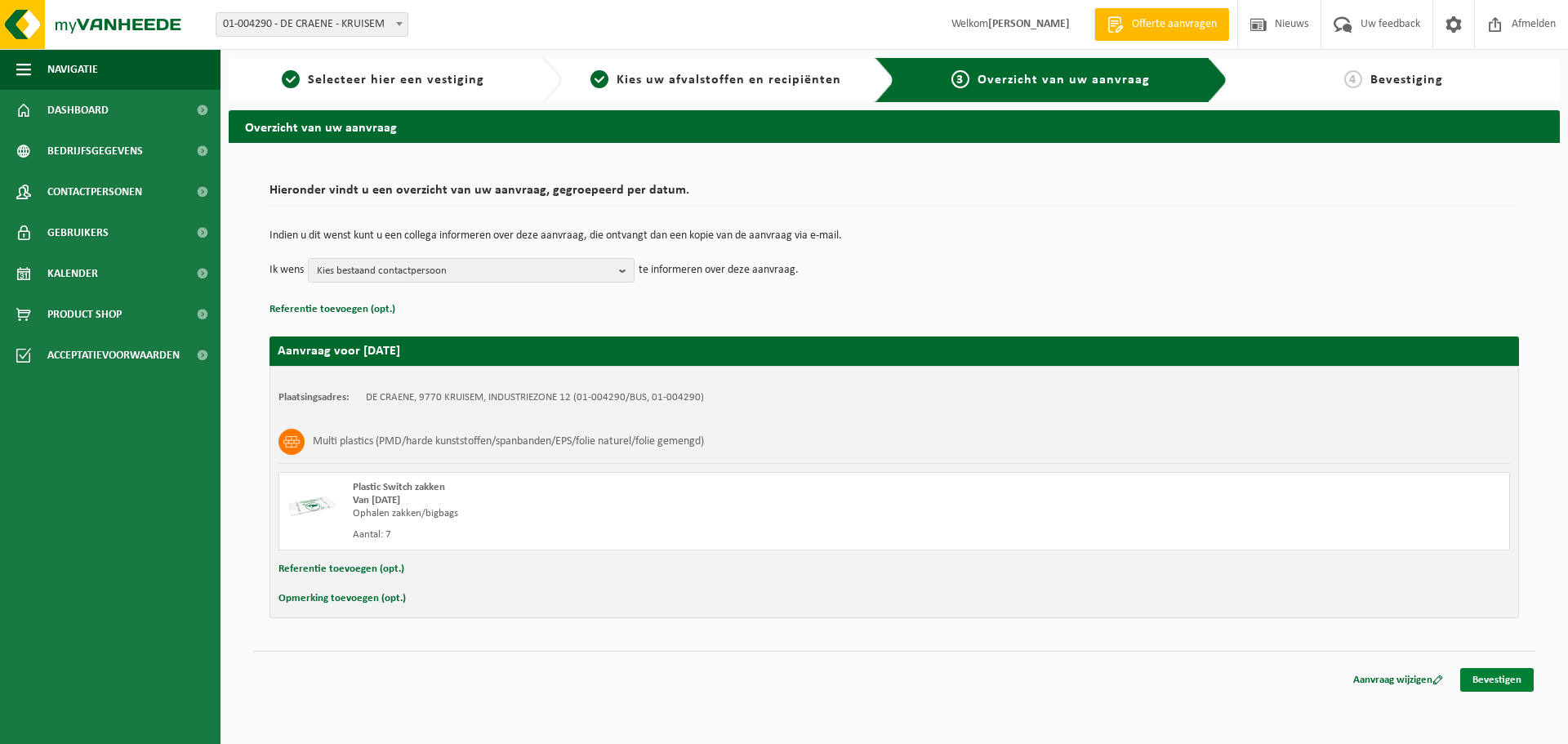
click at [1485, 683] on link "Bevestigen" at bounding box center [1496, 680] width 74 height 24
